Goal: Information Seeking & Learning: Learn about a topic

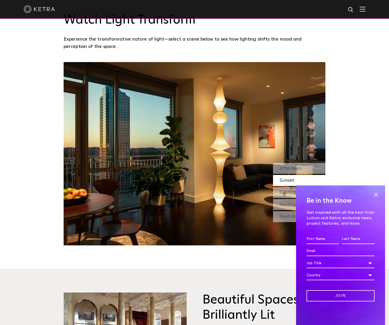
scroll to position [521, 0]
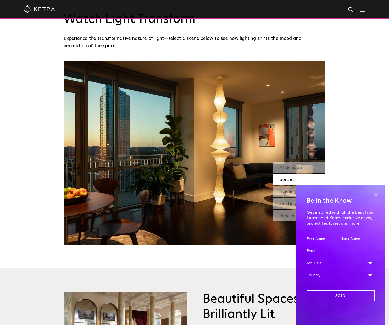
click at [378, 194] on span at bounding box center [376, 194] width 8 height 8
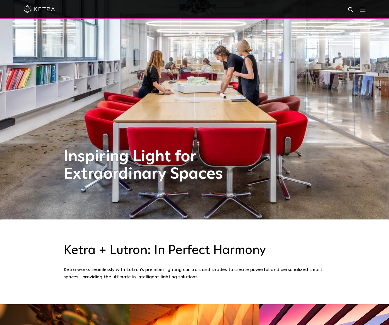
scroll to position [0, 0]
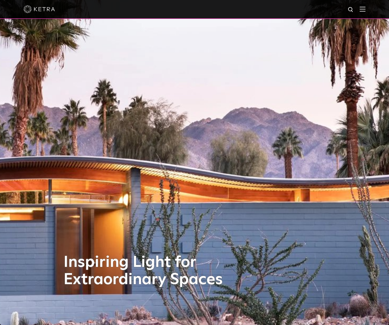
click at [361, 9] on img at bounding box center [362, 9] width 6 height 5
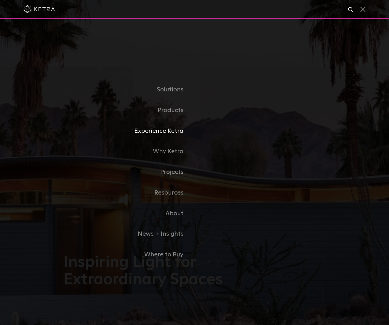
click at [173, 132] on link "Experience Ketra" at bounding box center [129, 131] width 131 height 21
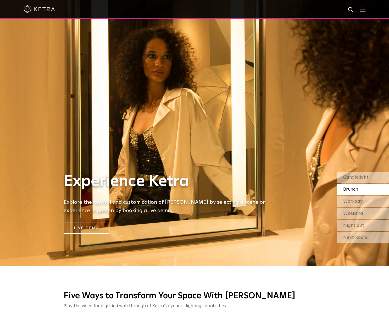
scroll to position [62, 0]
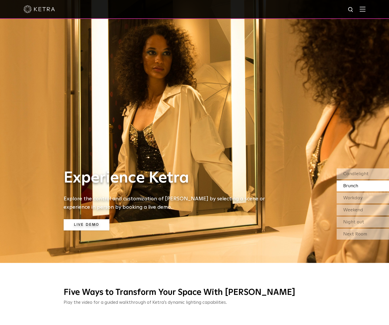
click at [91, 228] on link "Live Demo" at bounding box center [87, 224] width 46 height 11
